Goal: Use online tool/utility: Use online tool/utility

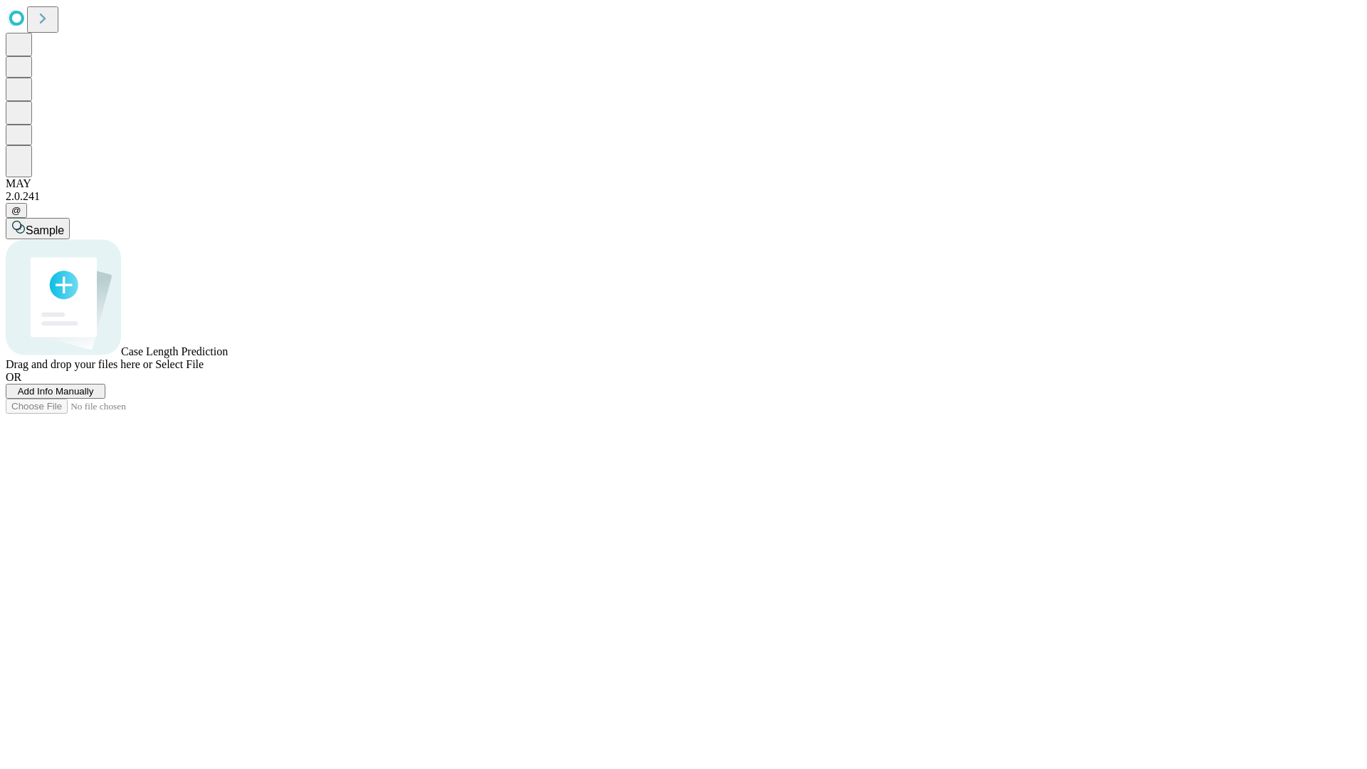
click at [204, 370] on span "Select File" at bounding box center [179, 364] width 48 height 12
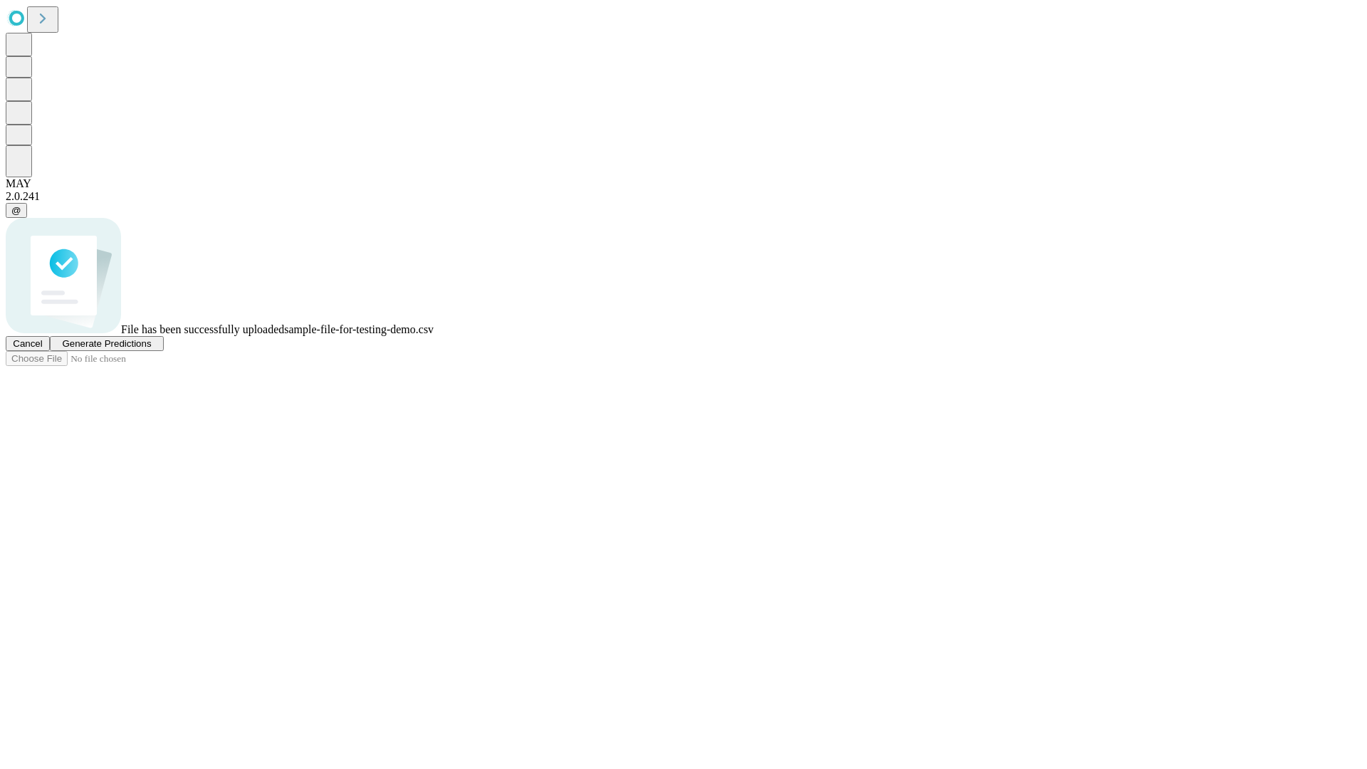
click at [151, 349] on span "Generate Predictions" at bounding box center [106, 343] width 89 height 11
